Goal: Find contact information: Find contact information

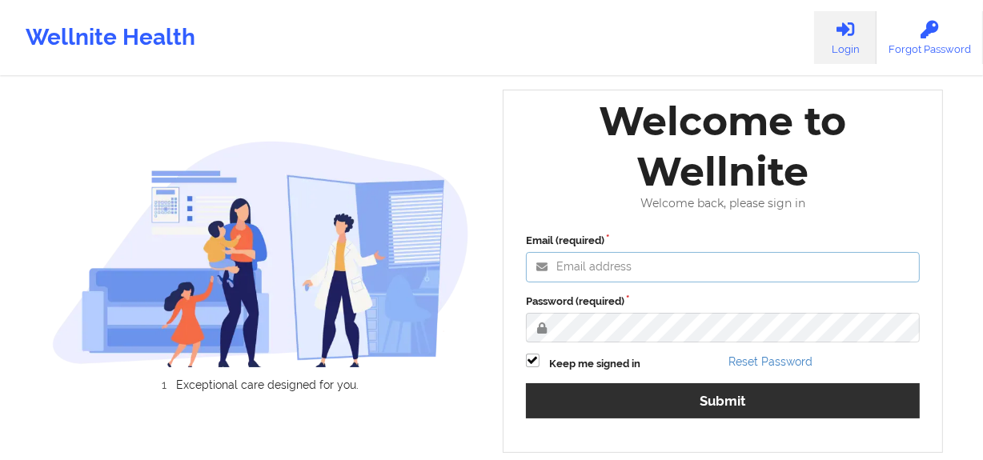
type input "[EMAIL_ADDRESS][DOMAIN_NAME]"
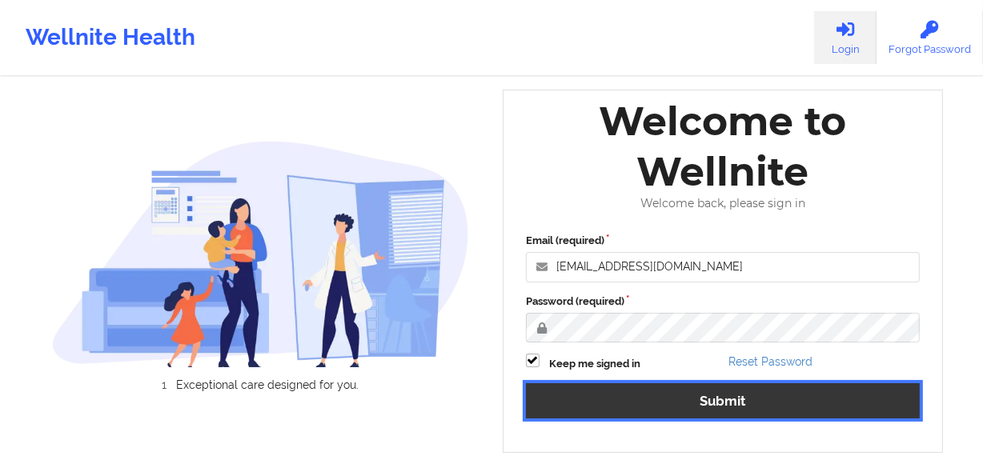
click at [730, 406] on button "Submit" at bounding box center [723, 400] width 394 height 34
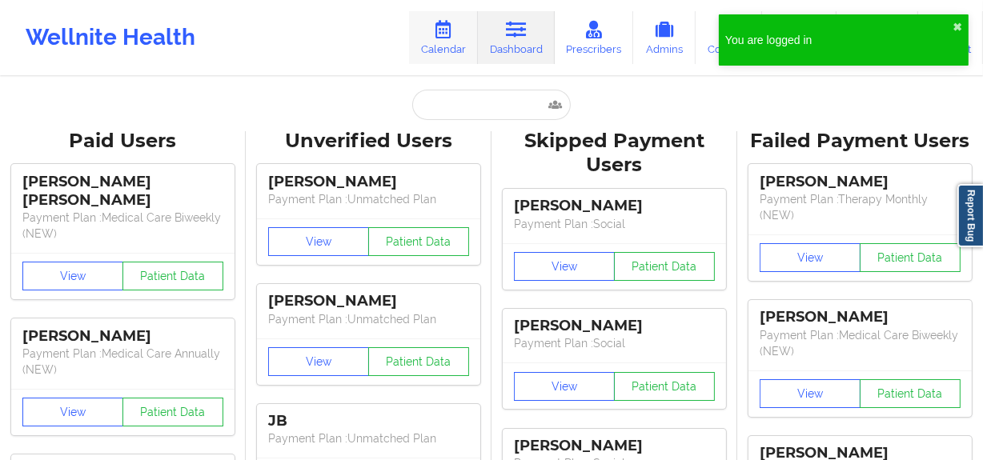
click at [450, 40] on link "Calendar" at bounding box center [443, 37] width 69 height 53
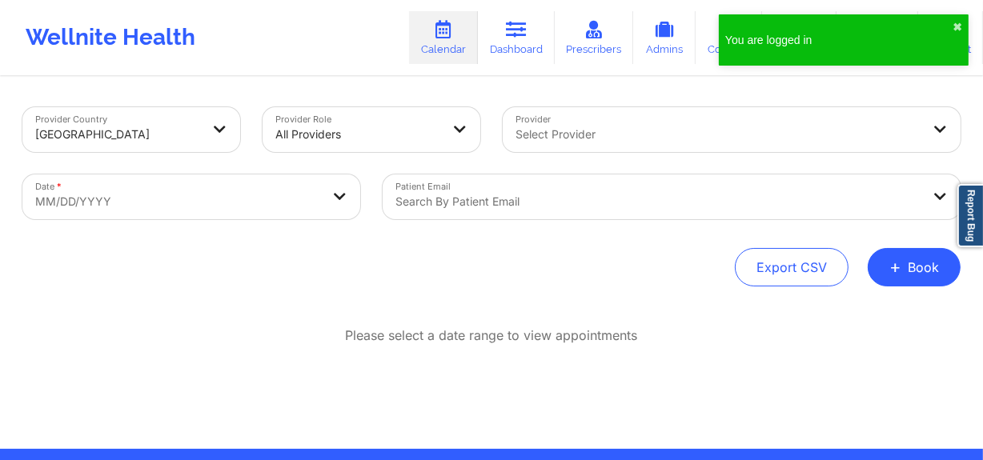
click at [554, 112] on div "Select Provider" at bounding box center [711, 129] width 419 height 45
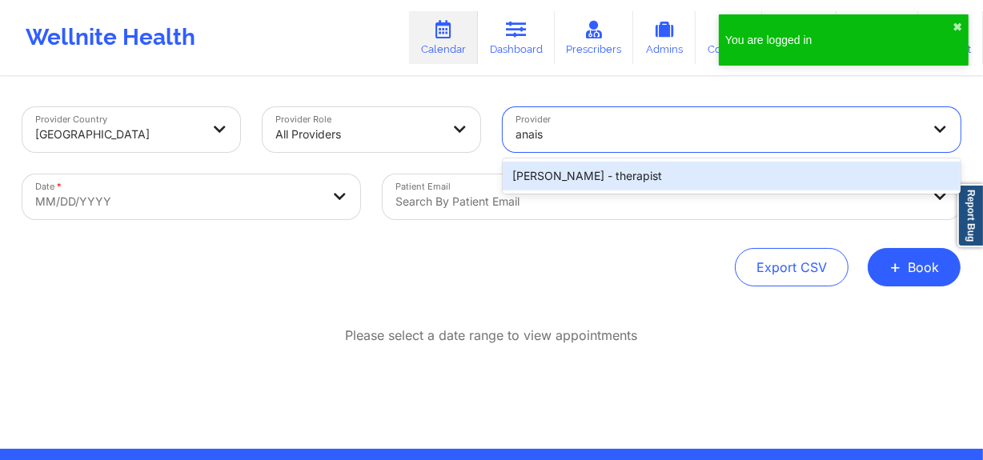
type input "anais q"
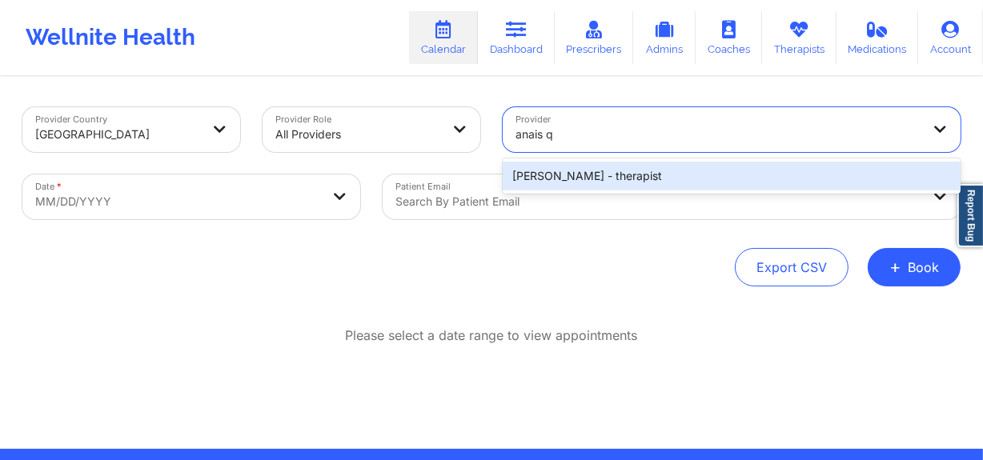
click at [582, 182] on div "Anais Quiñonez - therapist" at bounding box center [731, 176] width 458 height 29
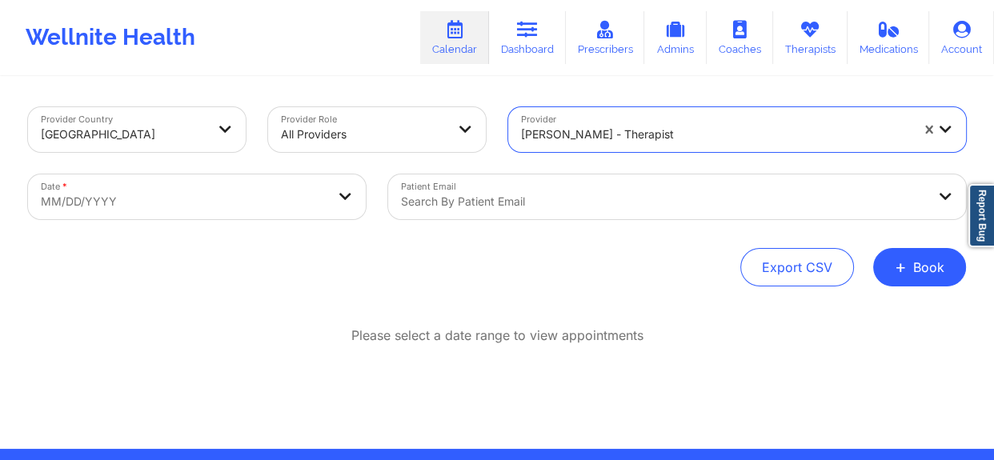
click at [174, 204] on body "Wellnite Health Calendar Dashboard Prescribers Admins Coaches Therapists Medica…" at bounding box center [497, 230] width 994 height 460
select select "2025-8"
select select "2025-9"
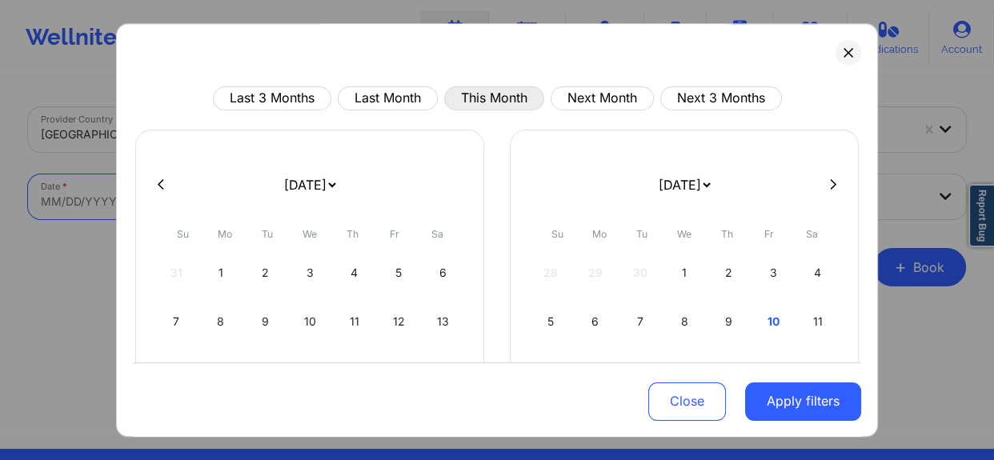
click at [465, 94] on button "This Month" at bounding box center [494, 98] width 100 height 24
select select "2025-9"
select select "2025-10"
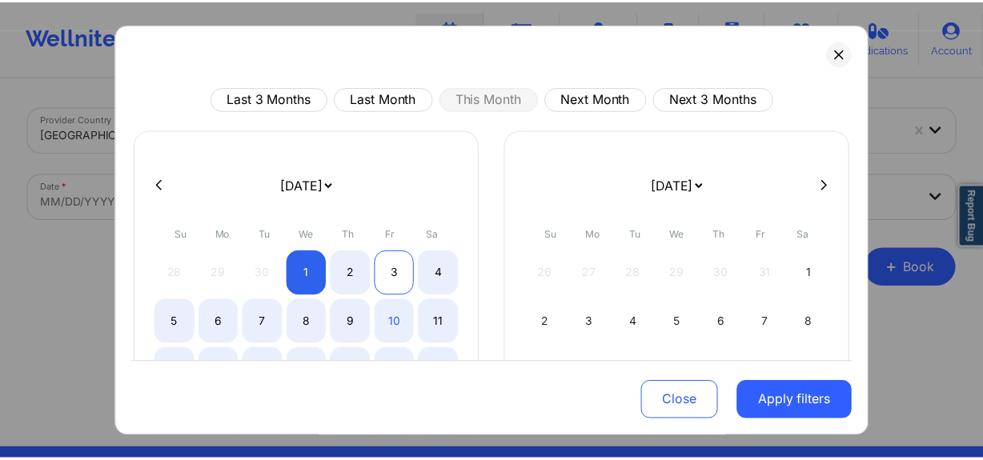
scroll to position [72, 0]
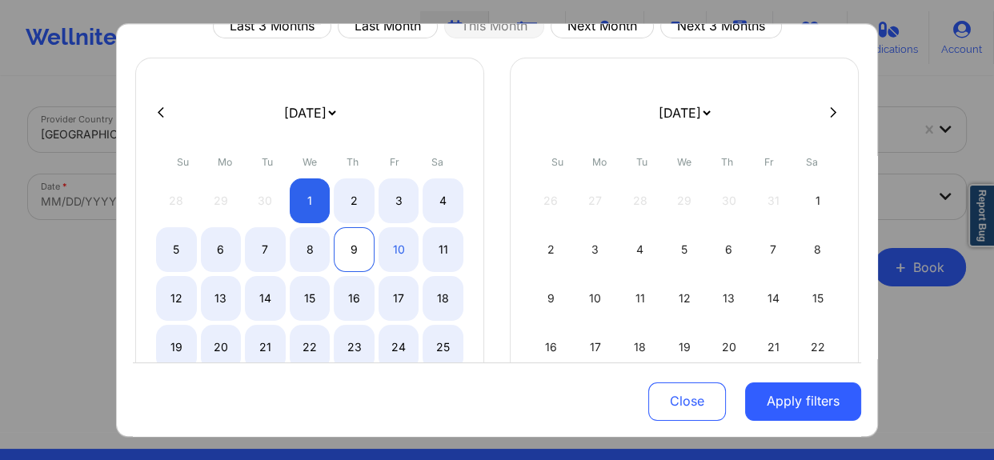
drag, startPoint x: 352, startPoint y: 251, endPoint x: 362, endPoint y: 253, distance: 9.7
click at [352, 252] on div "9" at bounding box center [354, 249] width 41 height 45
select select "2025-9"
select select "2025-10"
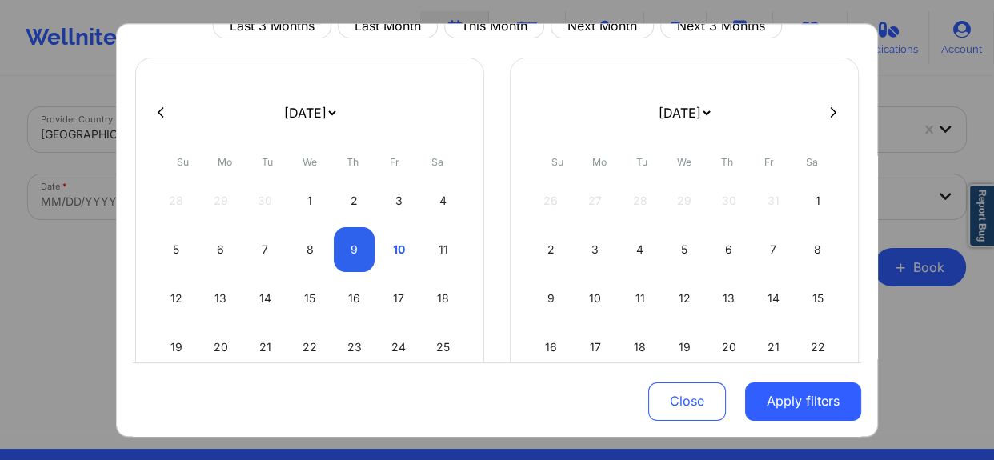
click at [374, 251] on div "5 6 7 8 9 10 11" at bounding box center [309, 249] width 307 height 45
select select "2025-9"
select select "2025-10"
click at [386, 250] on div "10" at bounding box center [398, 249] width 41 height 45
select select "2025-9"
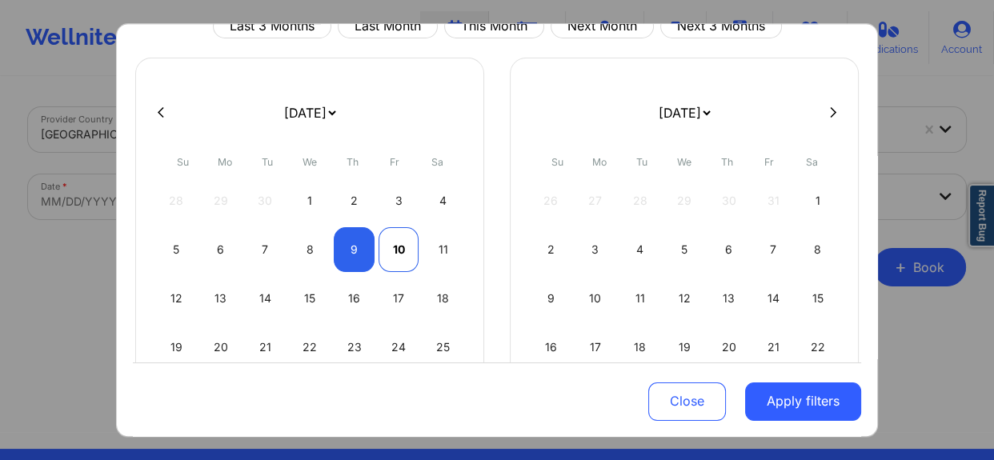
select select "2025-10"
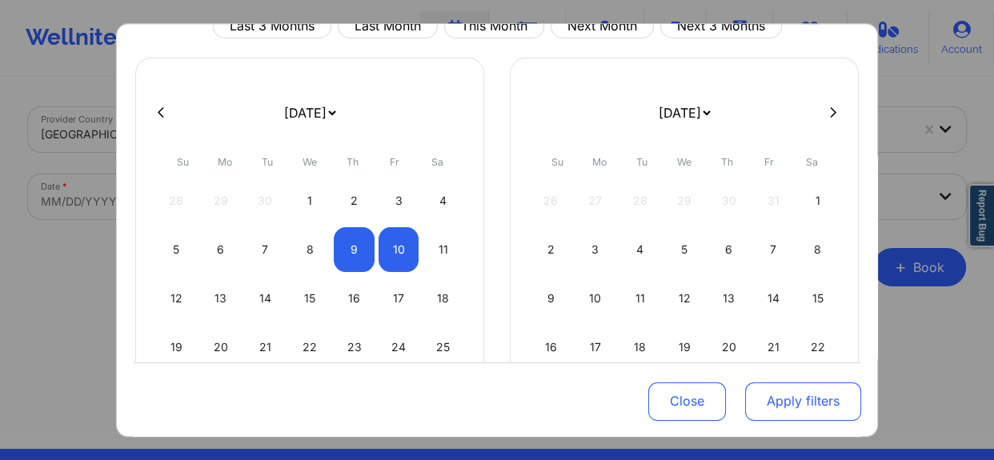
click at [773, 416] on button "Apply filters" at bounding box center [803, 401] width 116 height 38
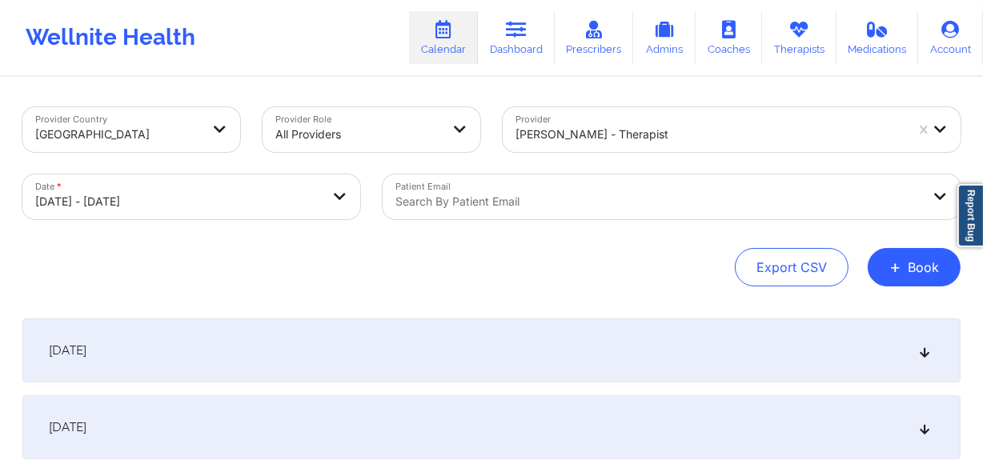
scroll to position [128, 0]
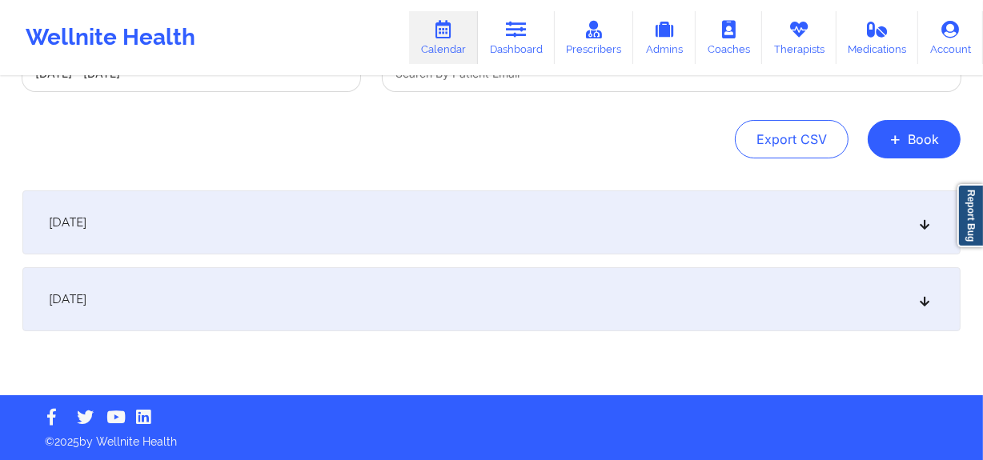
click at [275, 242] on div "October 9, 2025" at bounding box center [491, 222] width 938 height 64
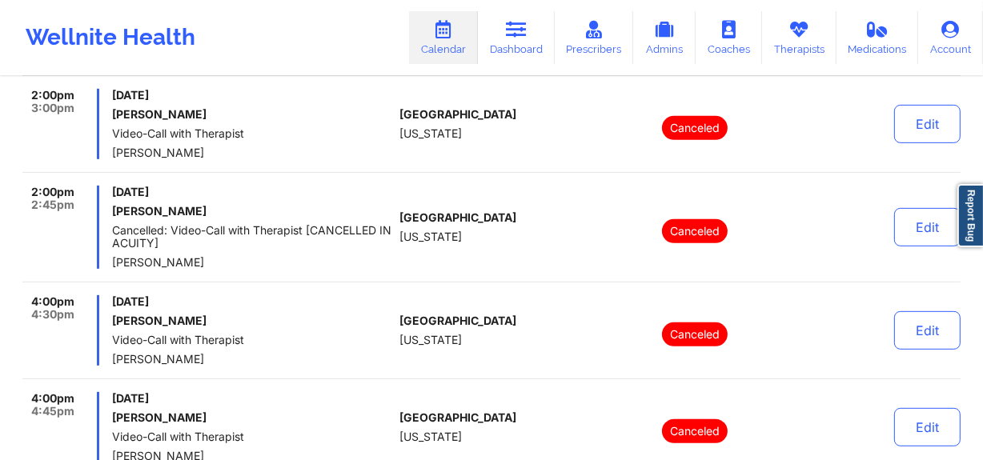
scroll to position [742, 0]
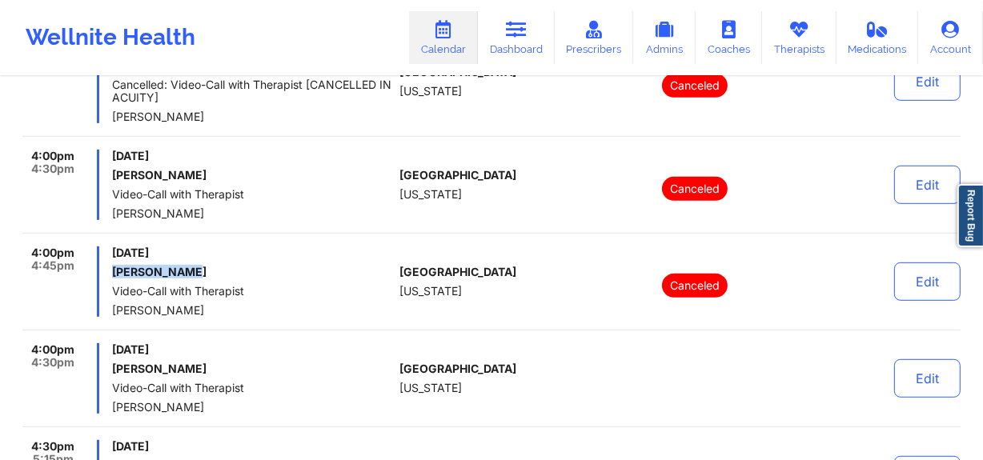
drag, startPoint x: 190, startPoint y: 270, endPoint x: 109, endPoint y: 268, distance: 81.6
click at [109, 268] on div "4:00pm 4:45pm Thursday, October 9, 2025 Gianna Reyes Video-Call with Therapist …" at bounding box center [207, 281] width 370 height 70
copy h6 "Gianna Reyes"
drag, startPoint x: 521, startPoint y: 23, endPoint x: 521, endPoint y: 70, distance: 46.4
click at [521, 23] on icon at bounding box center [516, 30] width 21 height 18
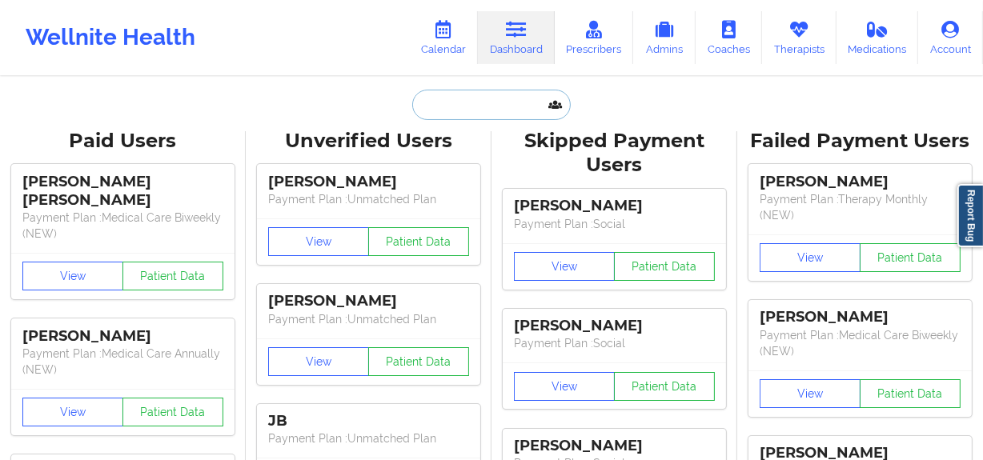
click at [517, 91] on input "text" at bounding box center [491, 105] width 158 height 30
paste input "Gianna Reyes"
type input "Gianna Reyes"
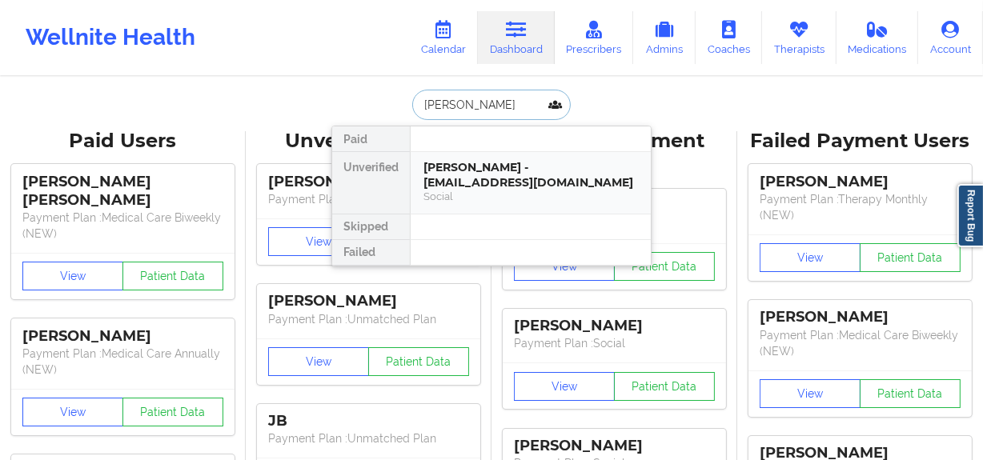
click at [503, 202] on div "Social" at bounding box center [530, 197] width 214 height 14
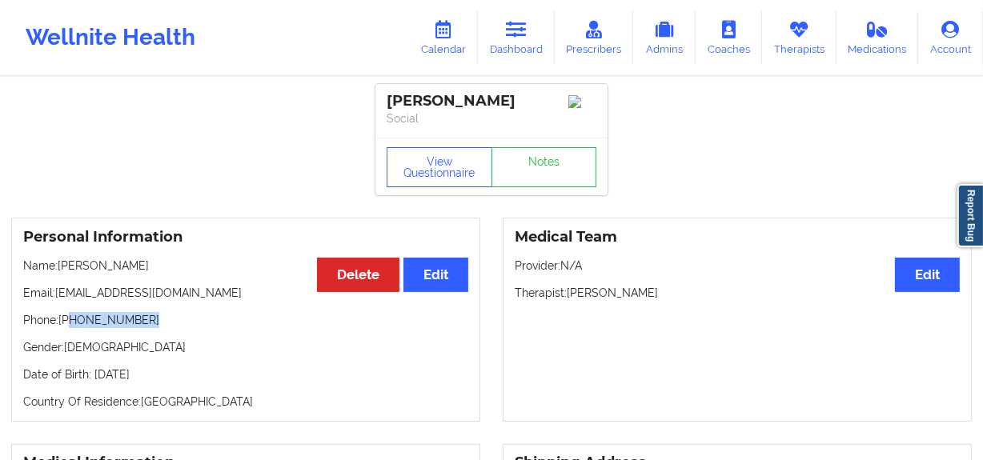
drag, startPoint x: 148, startPoint y: 320, endPoint x: 68, endPoint y: 322, distance: 80.0
click at [68, 322] on p "Phone: +1718-593-6133" at bounding box center [245, 320] width 445 height 16
copy p "718-593-6133"
click at [456, 39] on link "Calendar" at bounding box center [443, 37] width 69 height 53
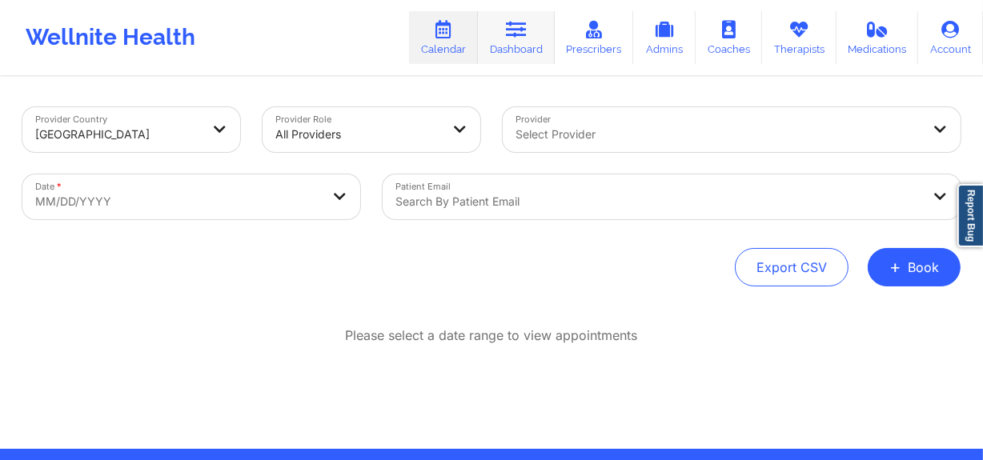
click at [524, 34] on icon at bounding box center [516, 30] width 21 height 18
